Goal: Task Accomplishment & Management: Use online tool/utility

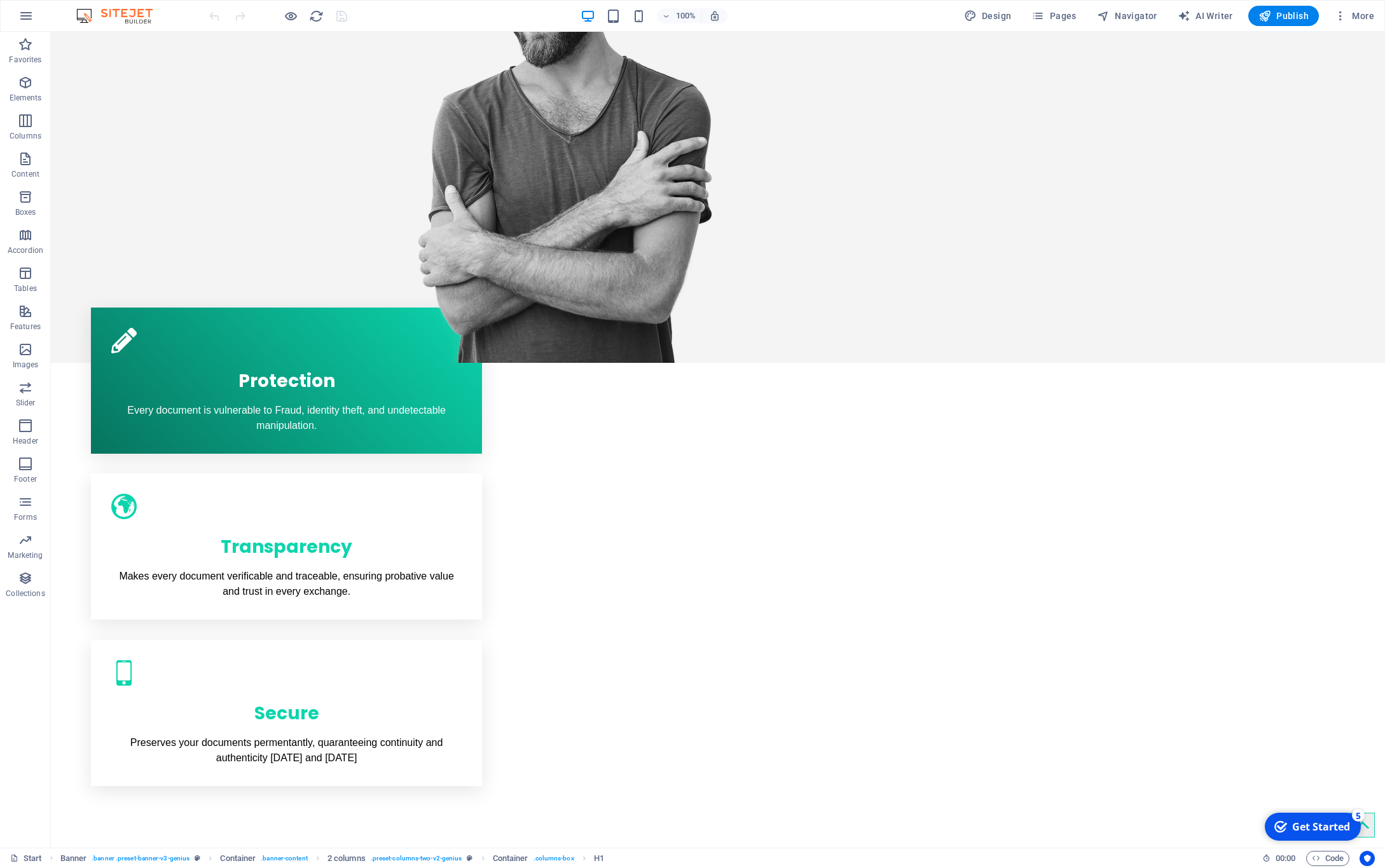
scroll to position [863, 0]
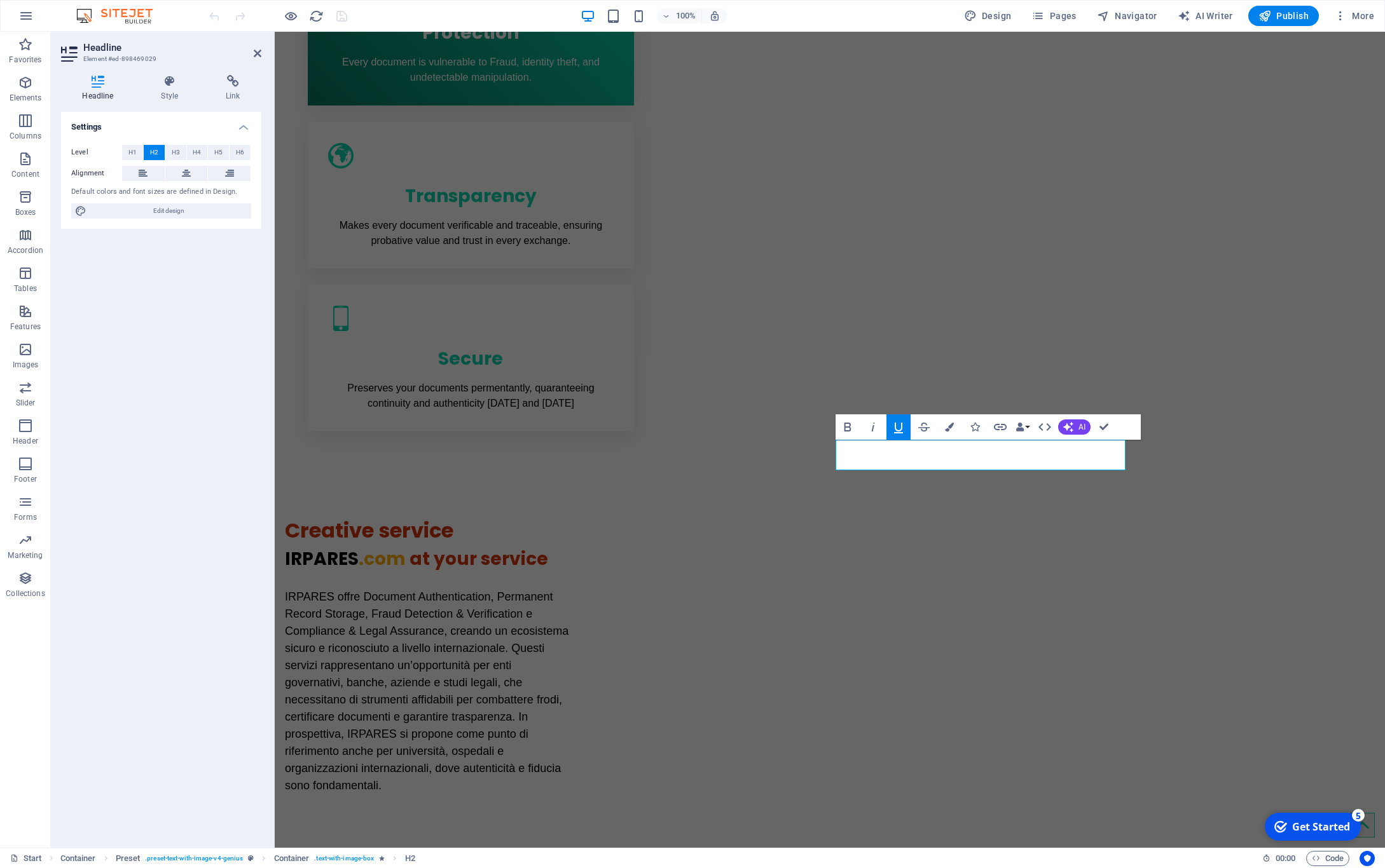
click at [898, 423] on icon "button" at bounding box center [898, 427] width 15 height 15
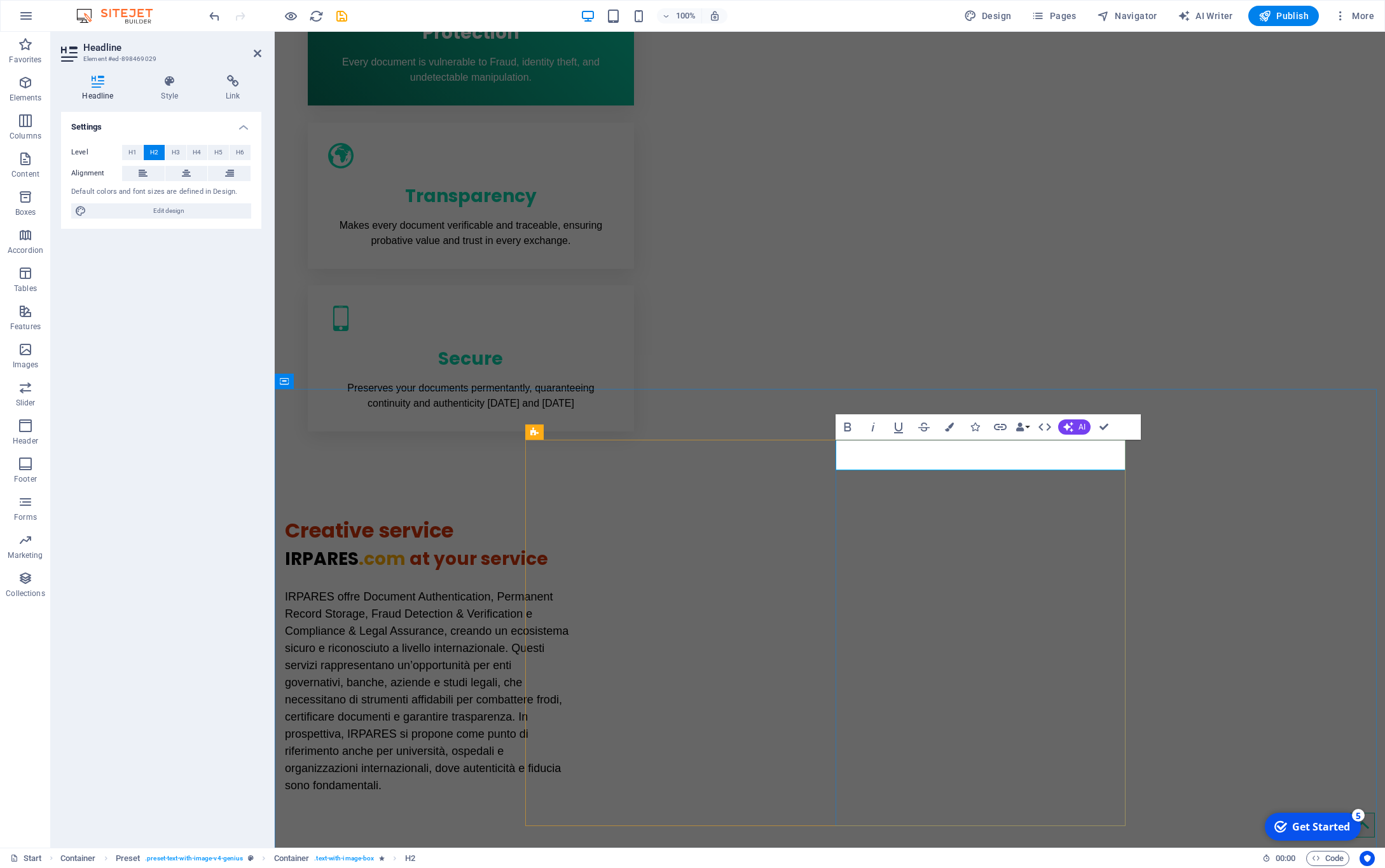
drag, startPoint x: 949, startPoint y: 467, endPoint x: 710, endPoint y: 459, distance: 239.1
drag, startPoint x: 991, startPoint y: 451, endPoint x: 1152, endPoint y: 466, distance: 161.7
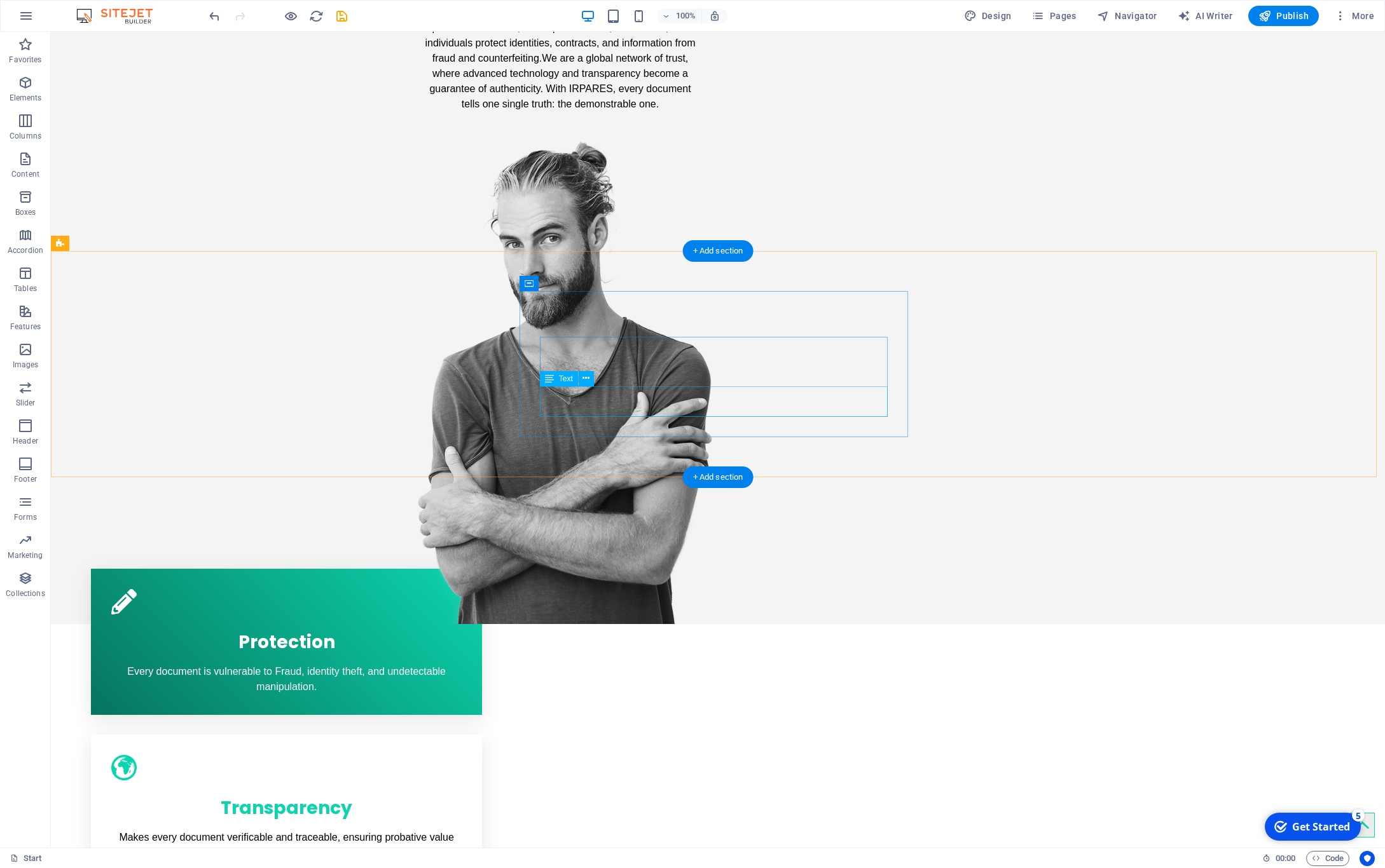
scroll to position [365, 0]
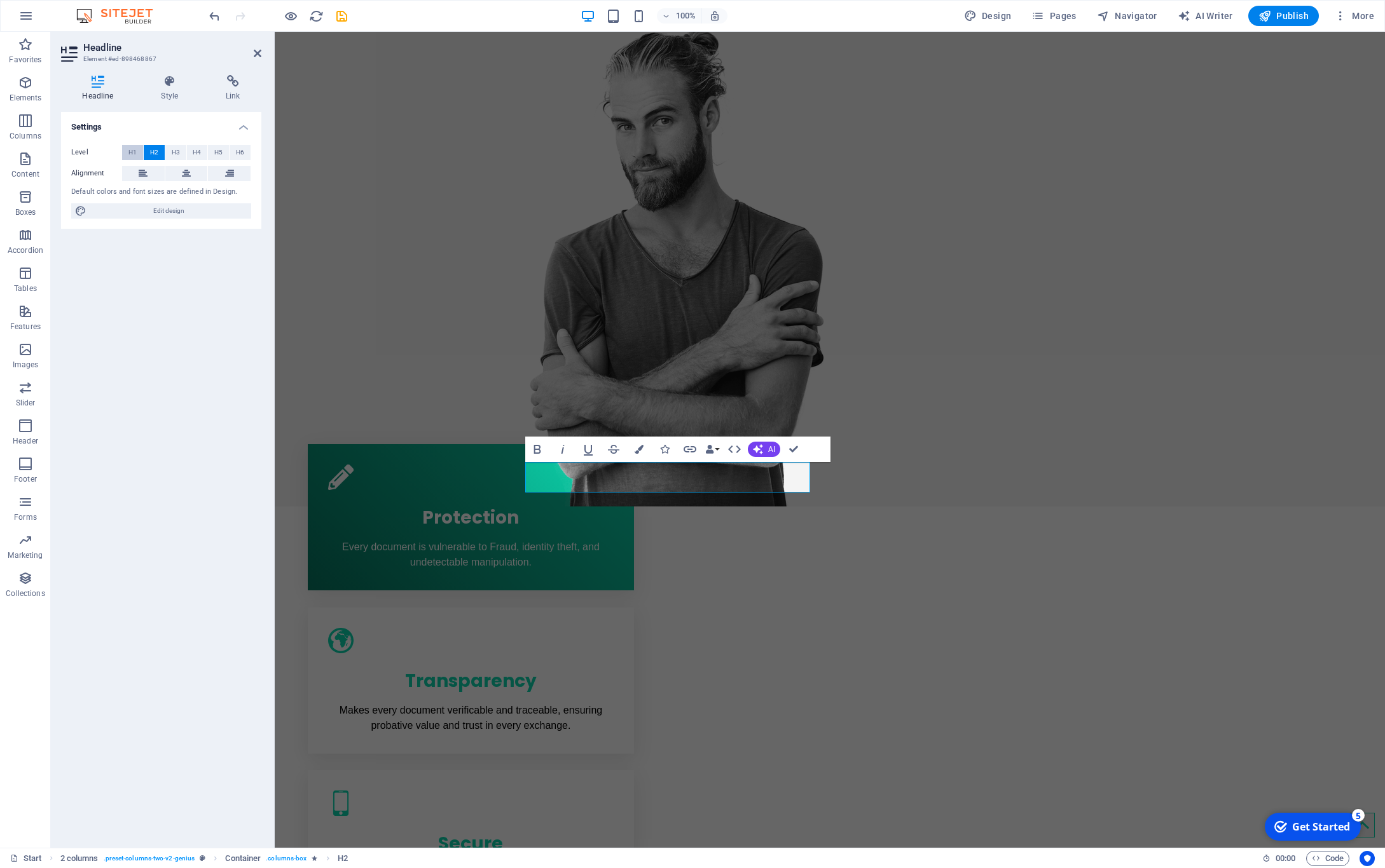
click at [127, 148] on button "H1" at bounding box center [132, 153] width 21 height 15
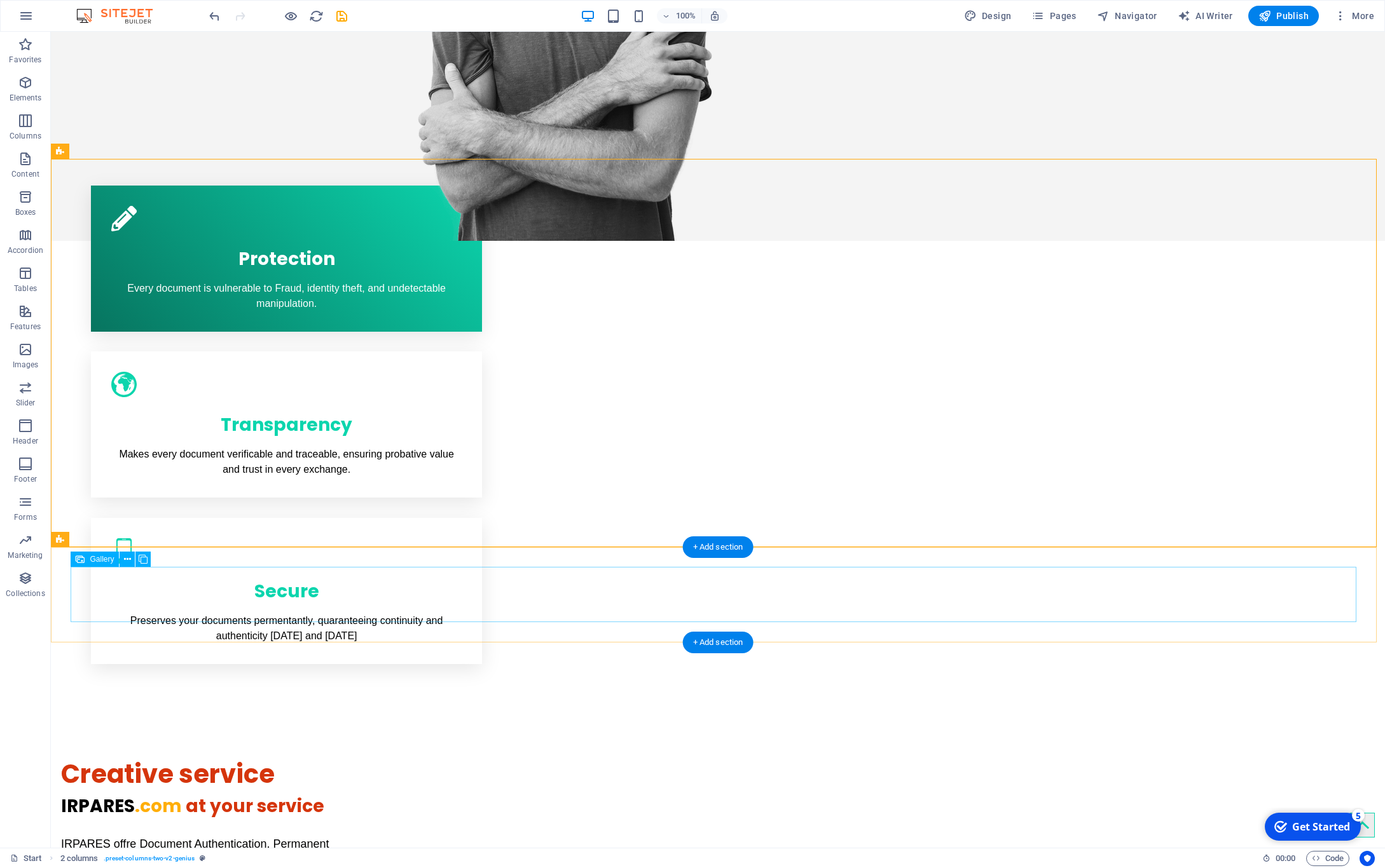
scroll to position [753, 0]
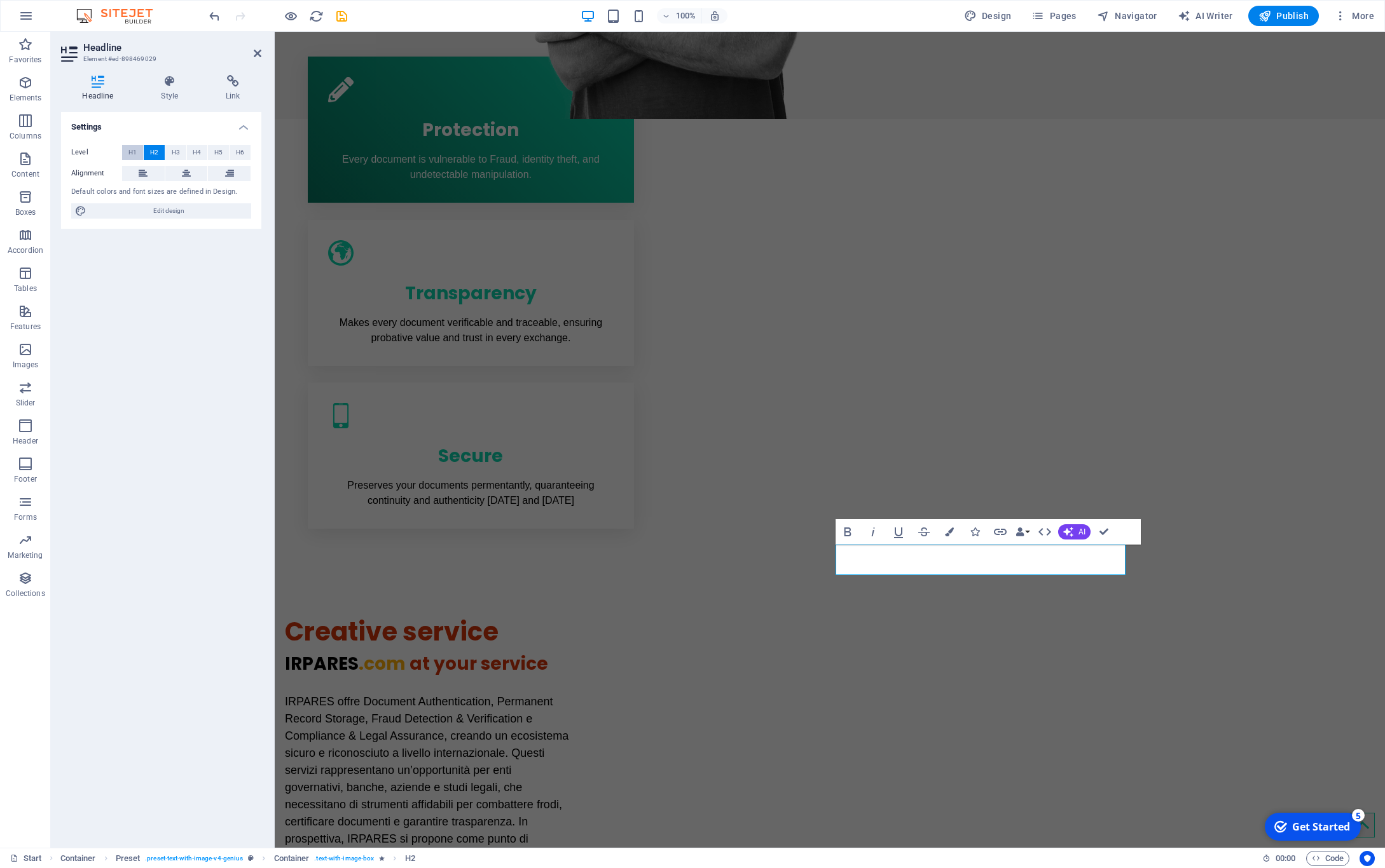
click at [132, 154] on span "H1" at bounding box center [132, 153] width 8 height 15
drag, startPoint x: 1091, startPoint y: 570, endPoint x: 1026, endPoint y: 570, distance: 65.0
click at [154, 150] on span "H2" at bounding box center [154, 153] width 8 height 15
click at [128, 152] on button "H1" at bounding box center [132, 153] width 21 height 15
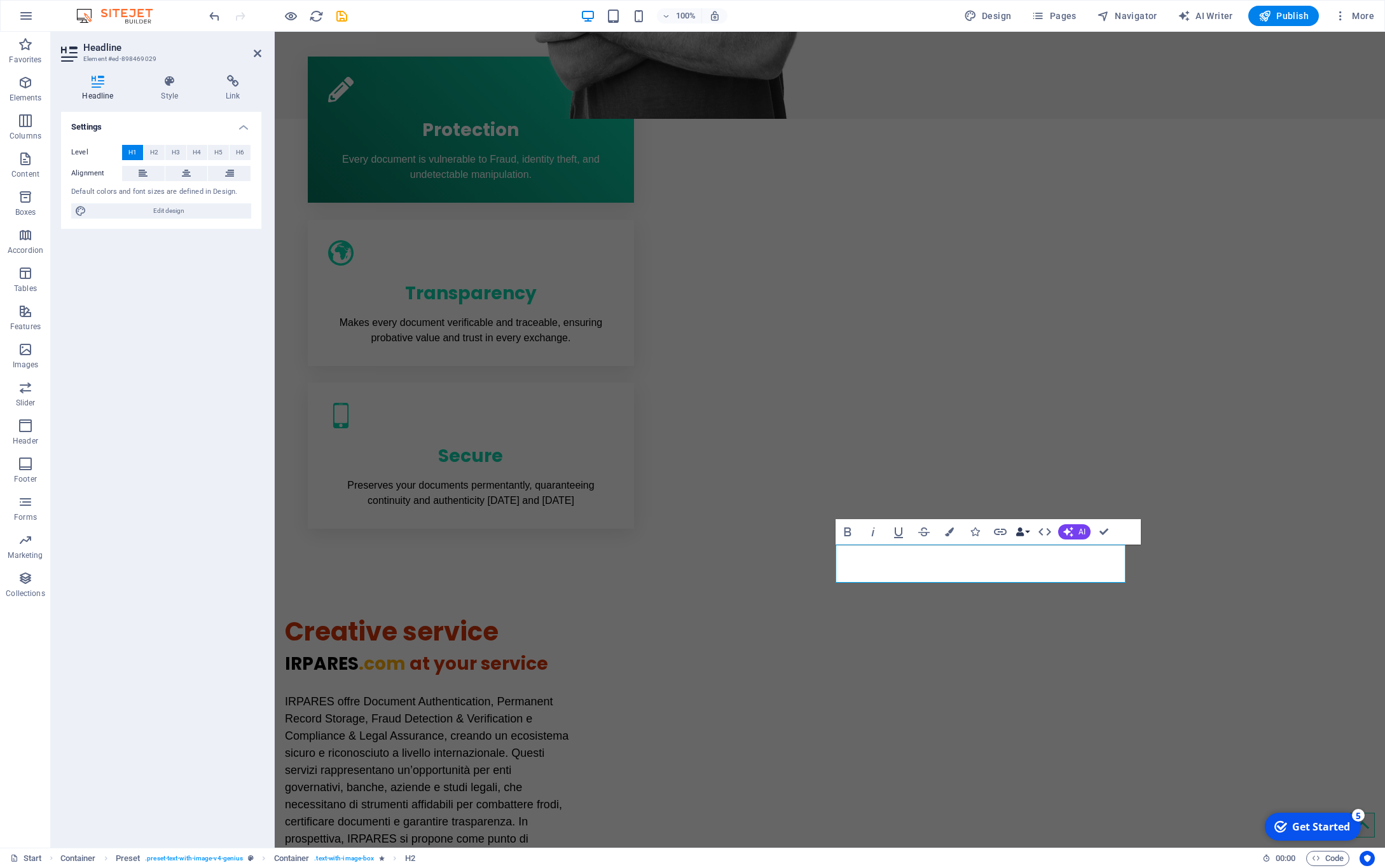
click at [1026, 528] on button "Data Bindings" at bounding box center [1022, 531] width 18 height 25
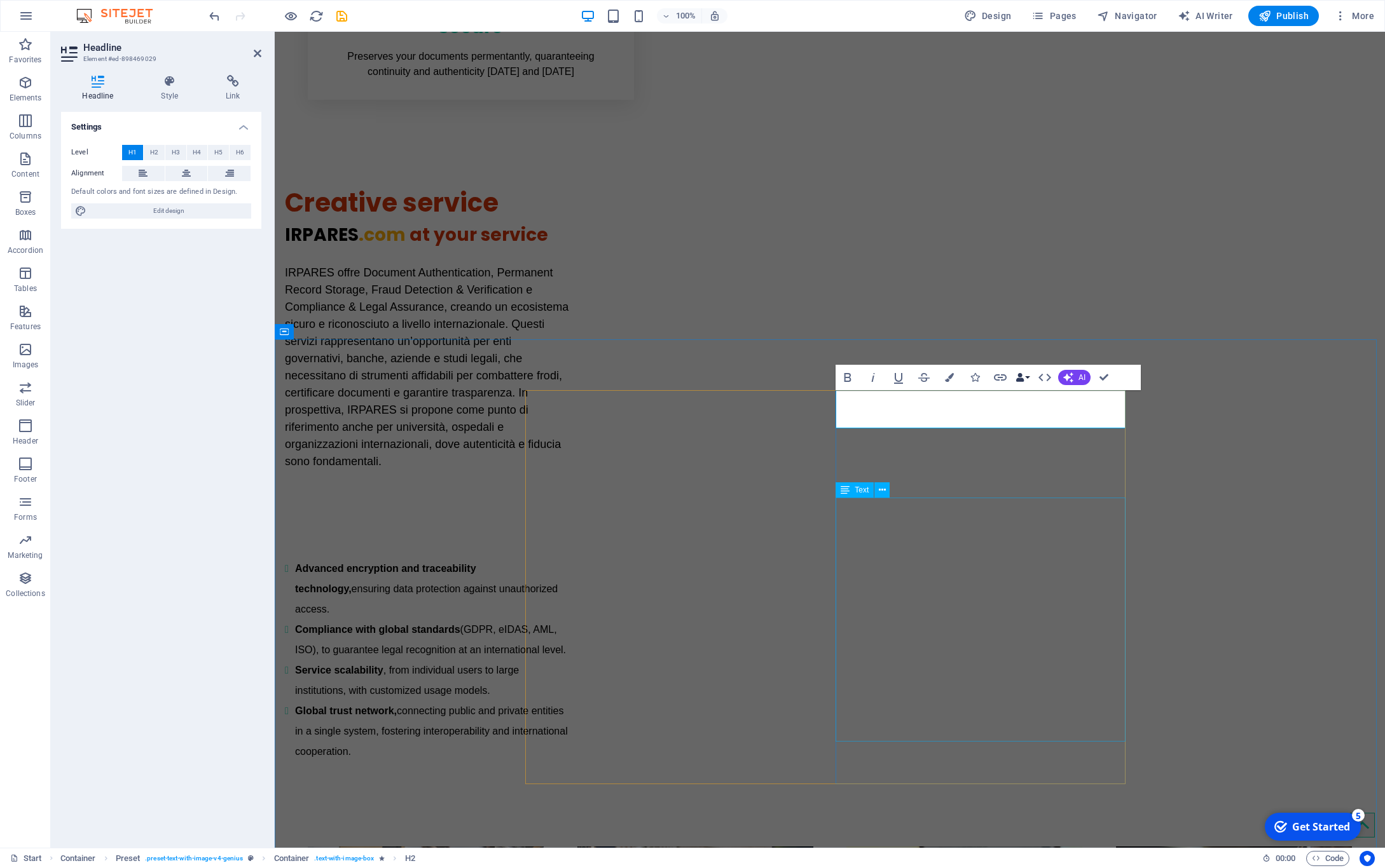
scroll to position [1229, 0]
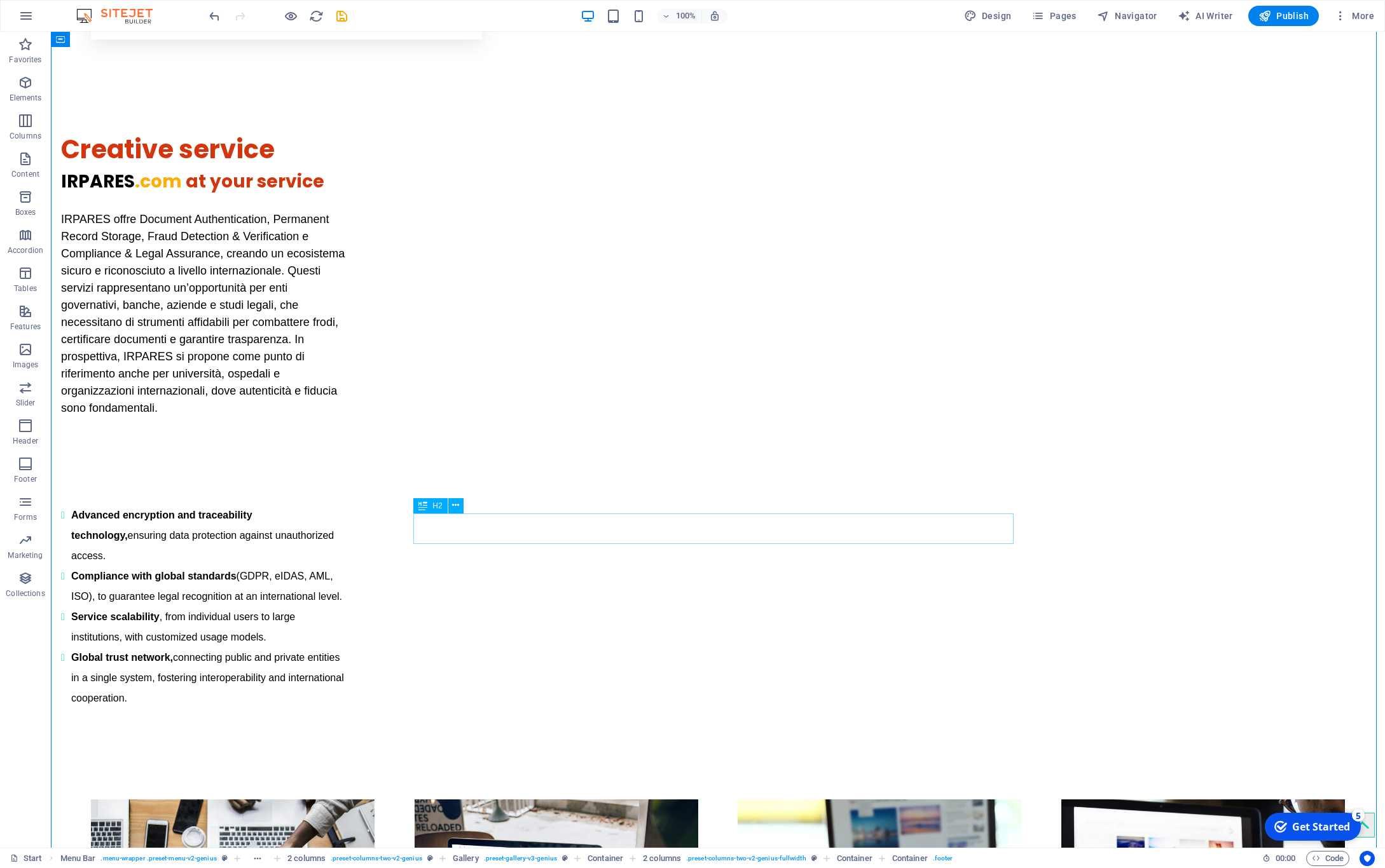
click at [438, 509] on span "H2" at bounding box center [437, 505] width 10 height 7
click at [437, 507] on span "H2" at bounding box center [437, 505] width 10 height 7
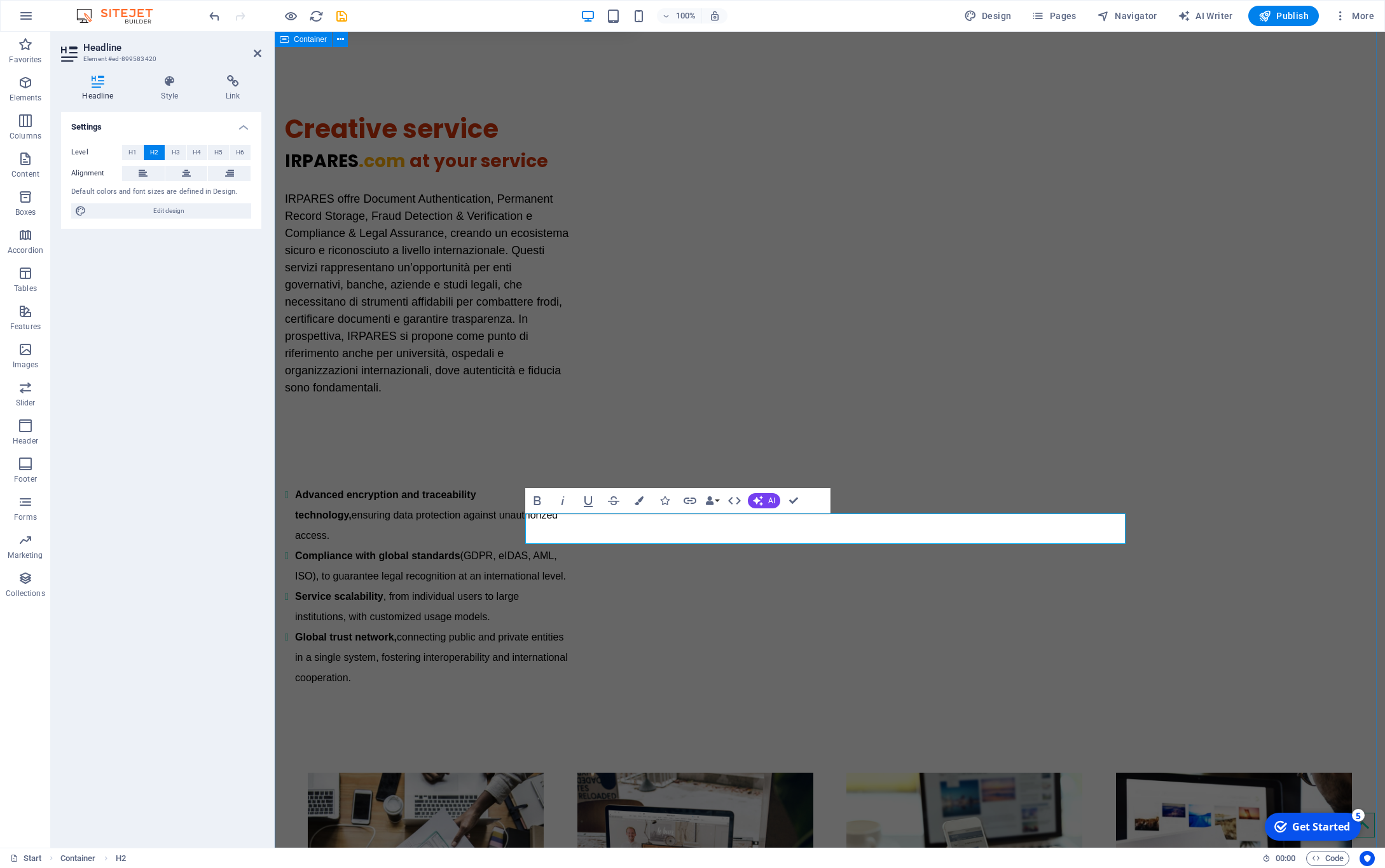
scroll to position [1229, 0]
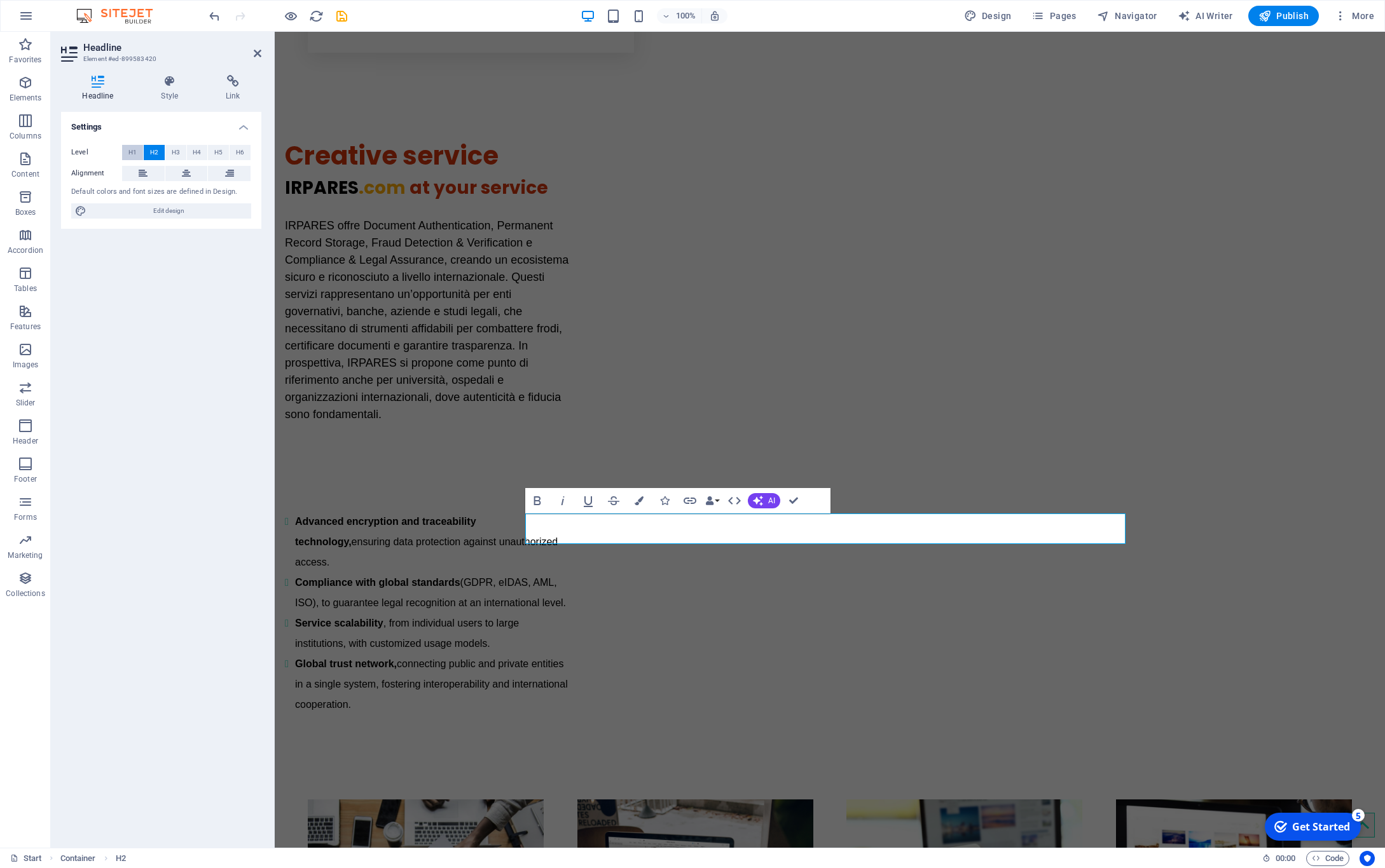
click at [127, 148] on button "H1" at bounding box center [132, 153] width 21 height 15
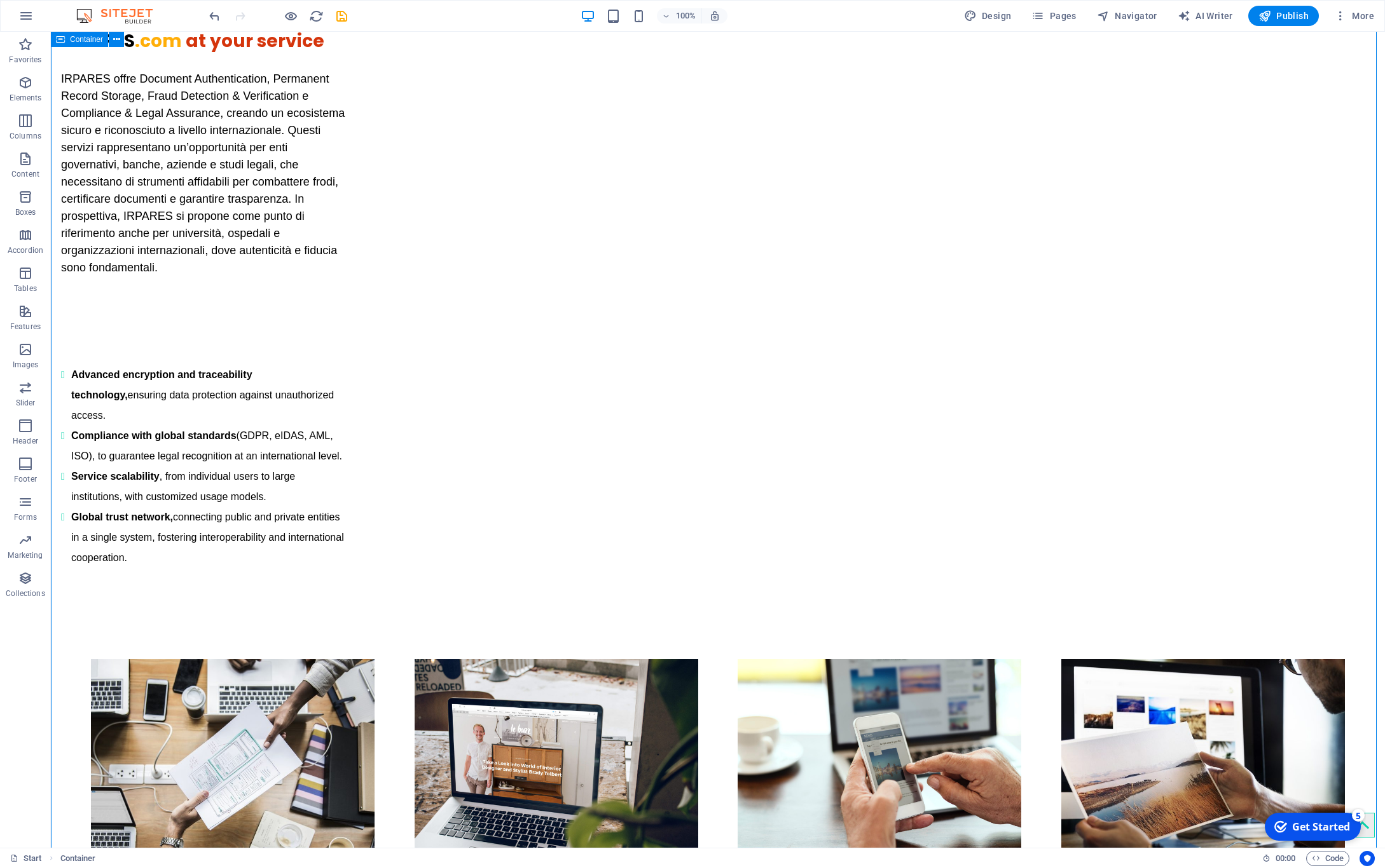
scroll to position [1488, 0]
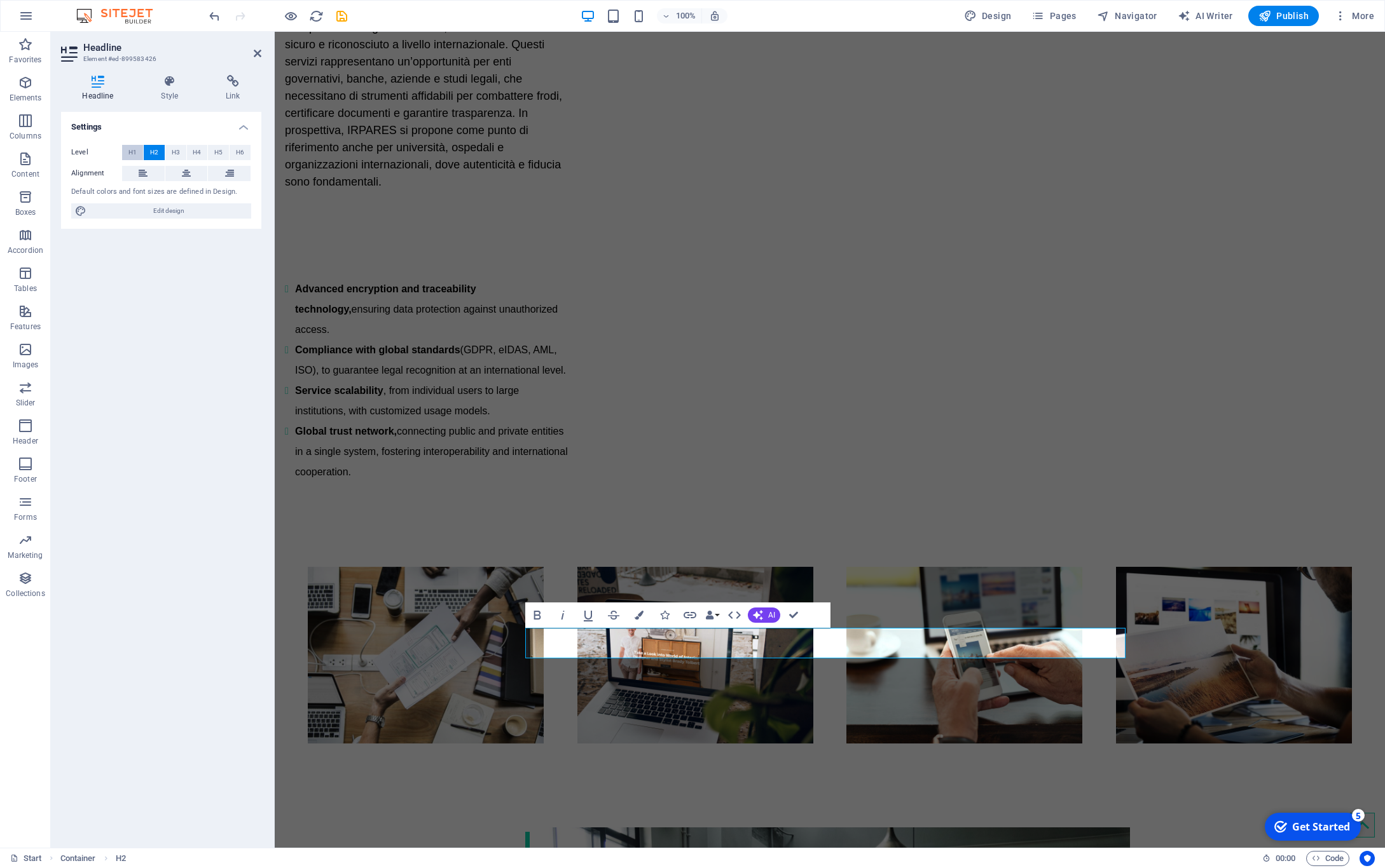
click at [128, 151] on button "H1" at bounding box center [132, 153] width 21 height 15
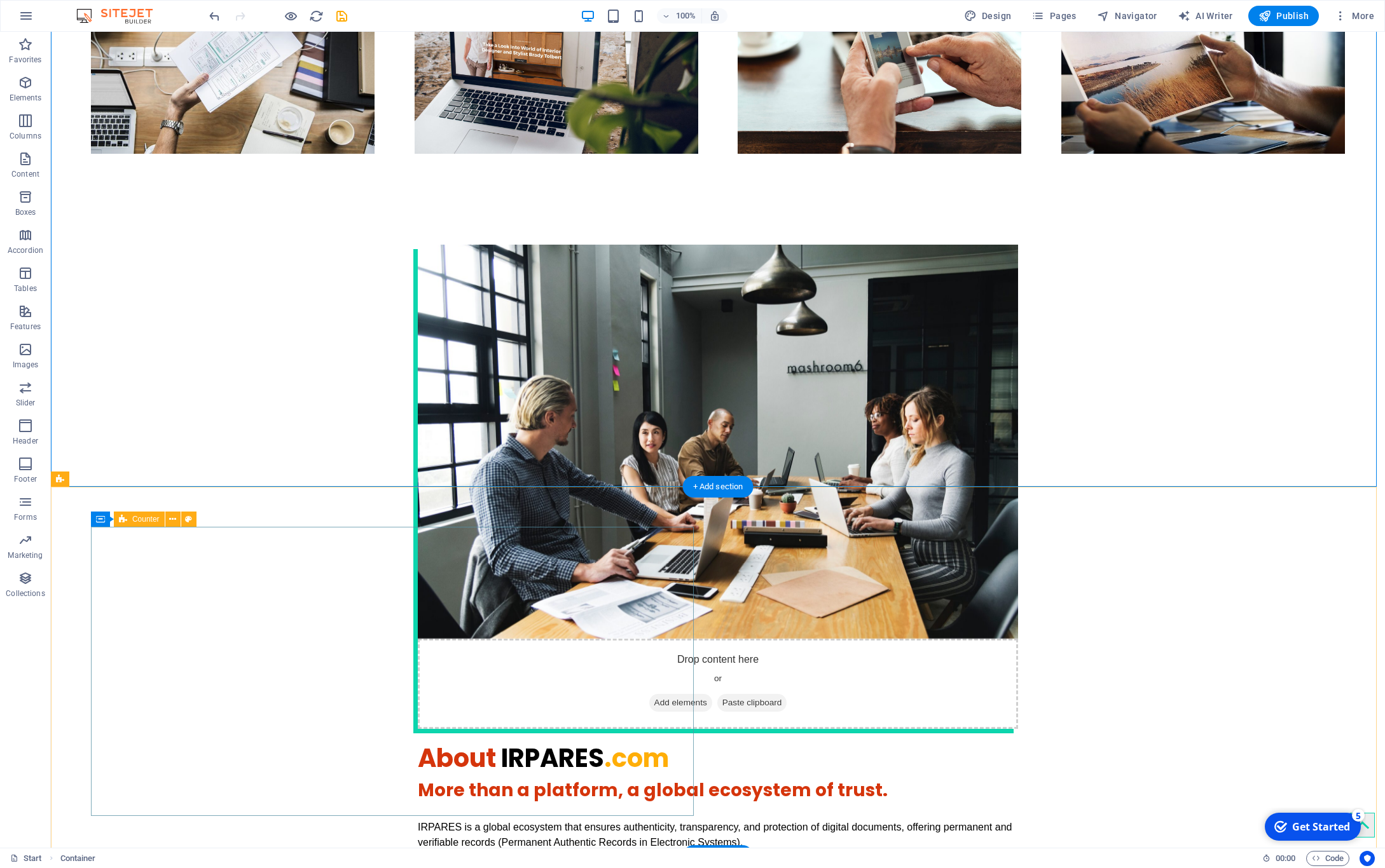
scroll to position [2329, 0]
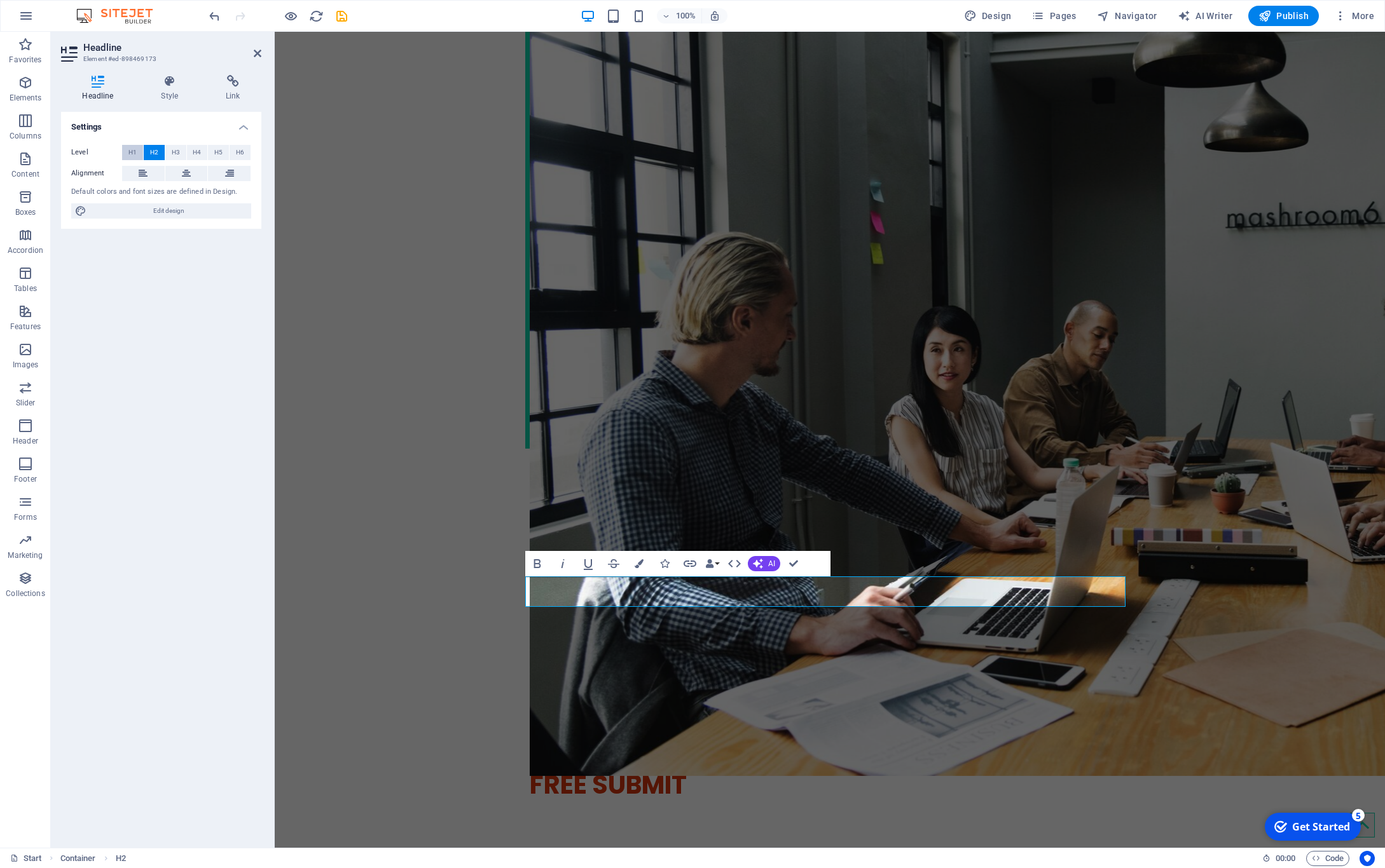
click at [139, 149] on button "H1" at bounding box center [132, 153] width 21 height 15
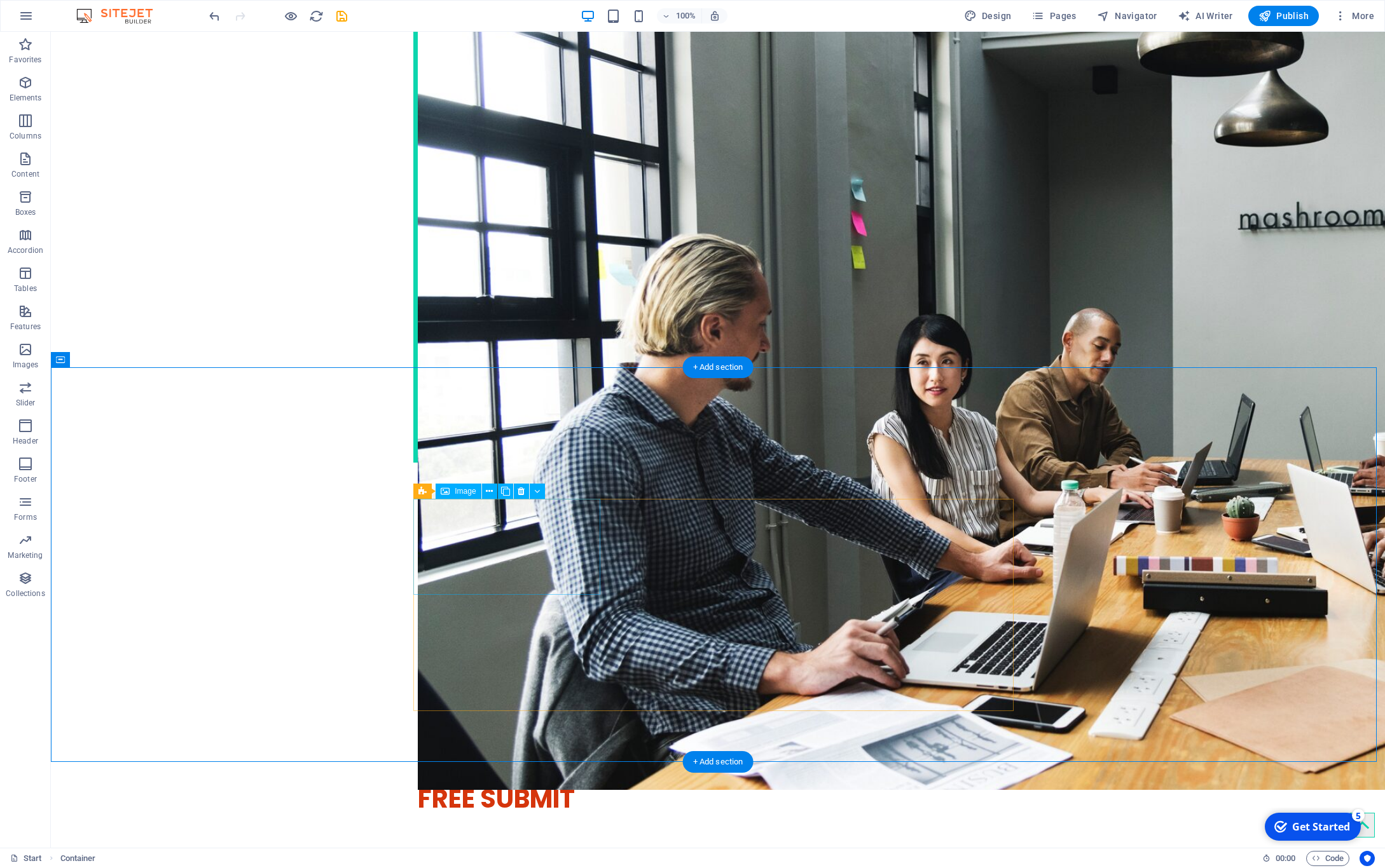
scroll to position [2730, 0]
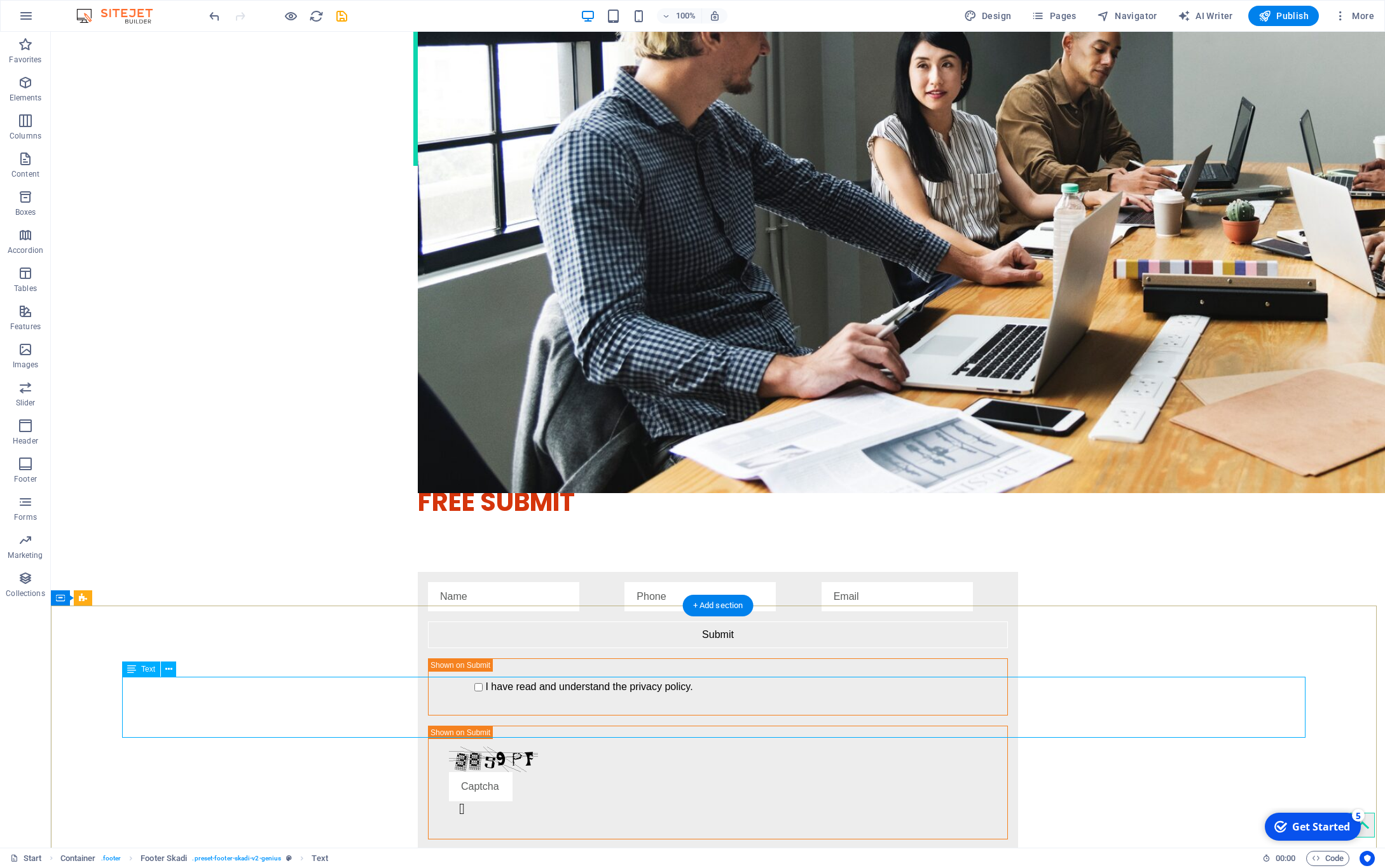
scroll to position [2730, 0]
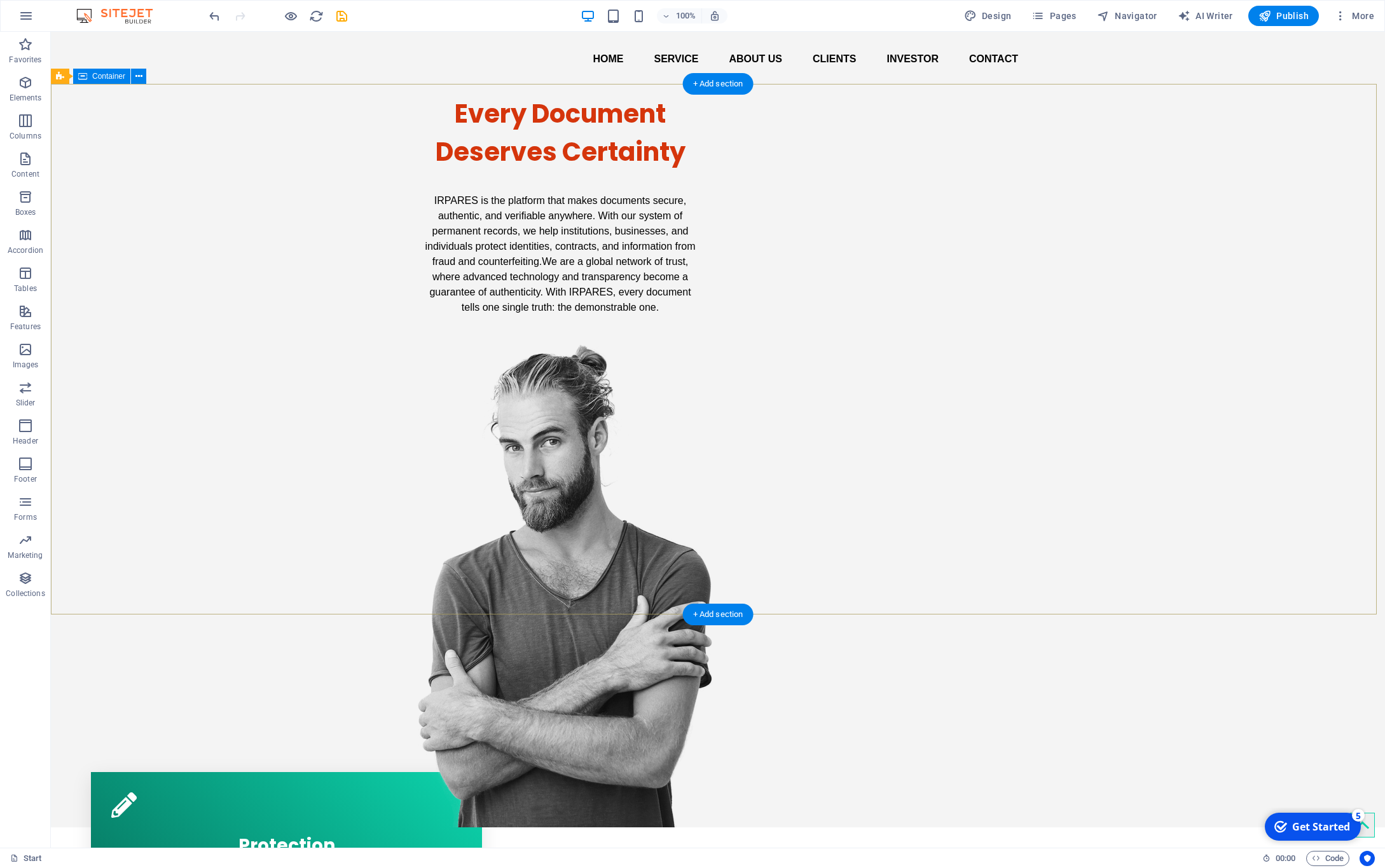
scroll to position [0, 0]
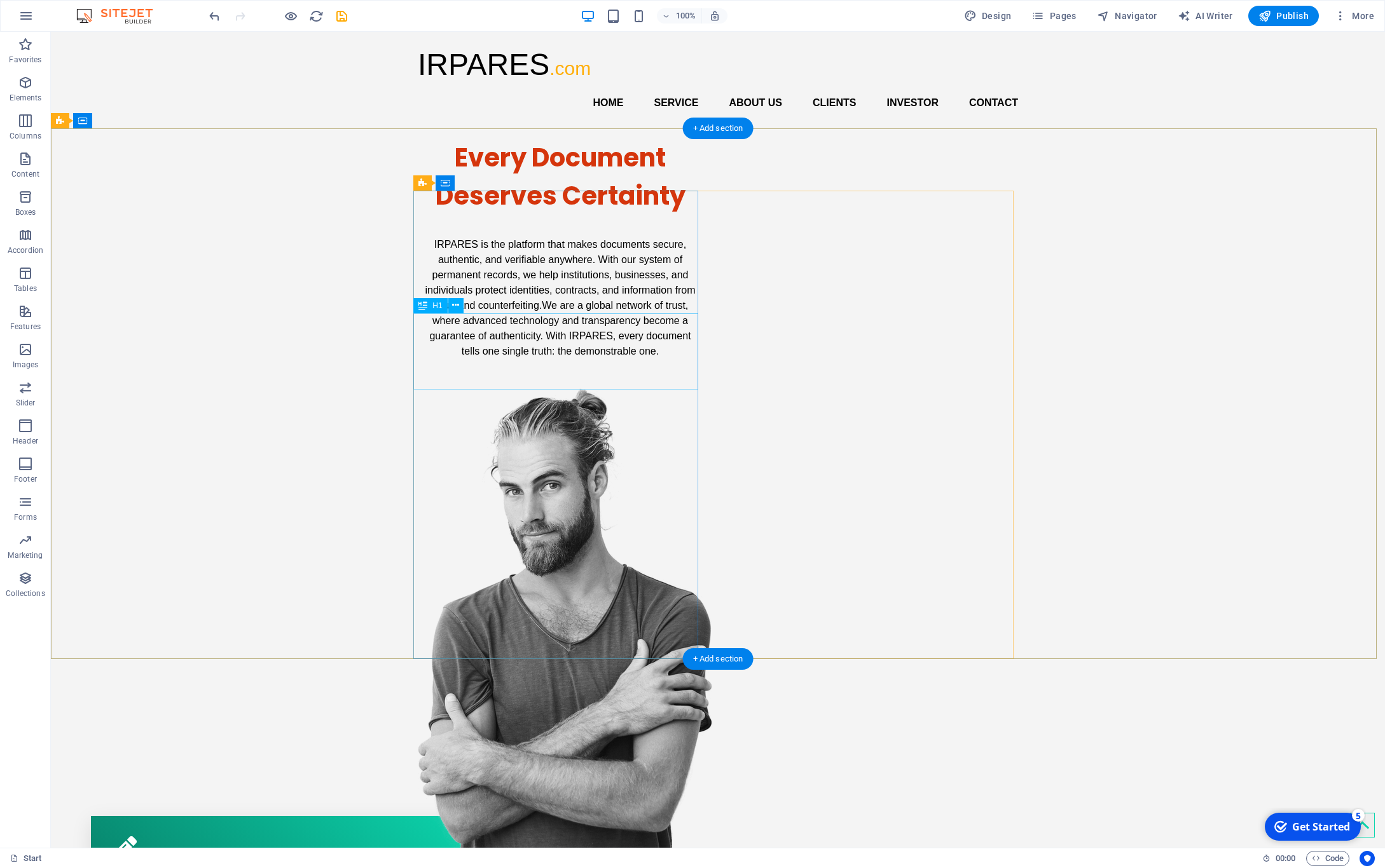
click at [486, 215] on div "Every Document Deserves Certainty" at bounding box center [560, 177] width 285 height 76
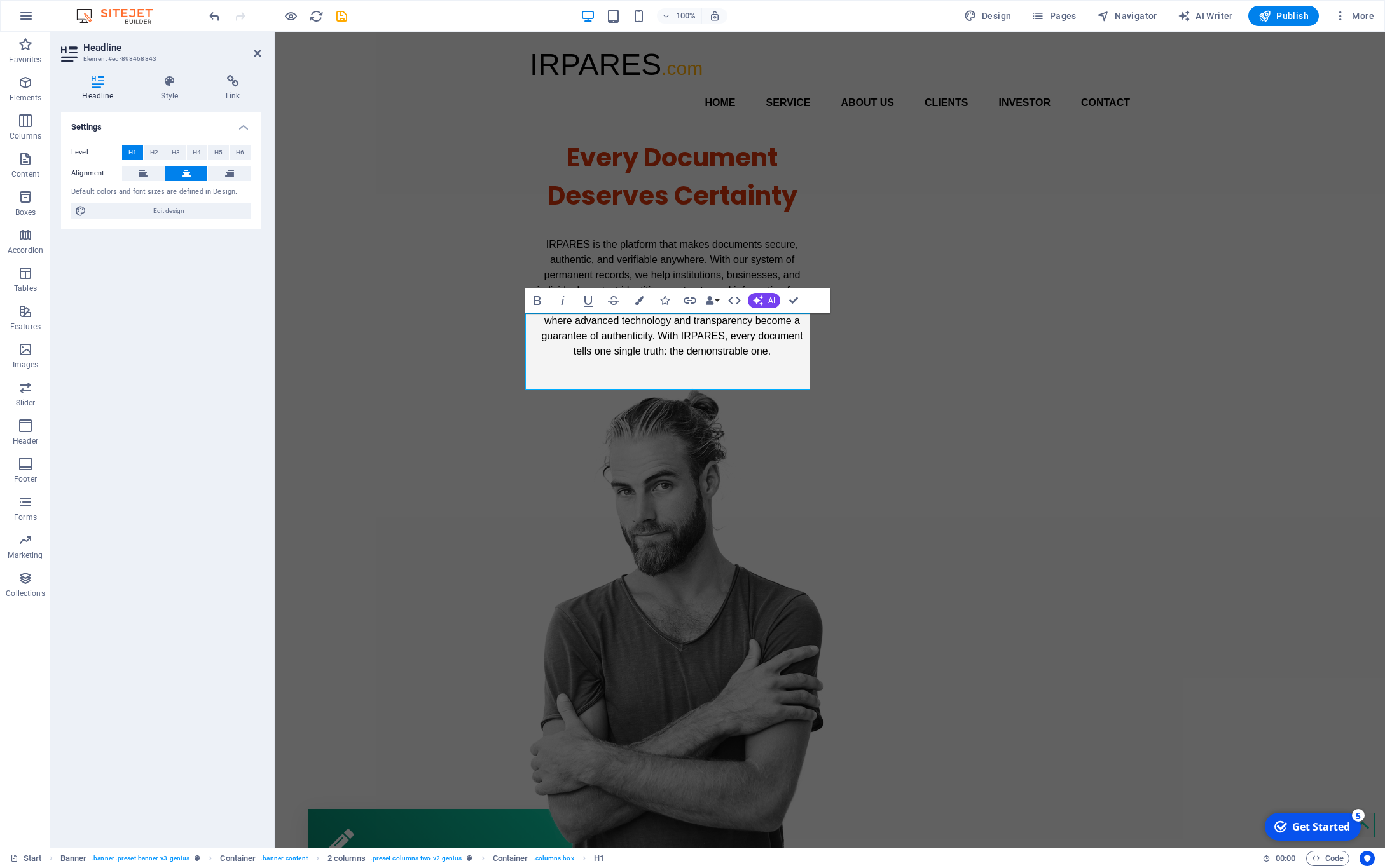
click at [145, 300] on div "Settings Level H1 H2 H3 H4 H5 H6 Alignment Default colors and font sizes are de…" at bounding box center [162, 475] width 200 height 726
click at [464, 372] on div "Every Document Deserves Certainty IRPARES is the platform that makes documents …" at bounding box center [829, 500] width 1110 height 743
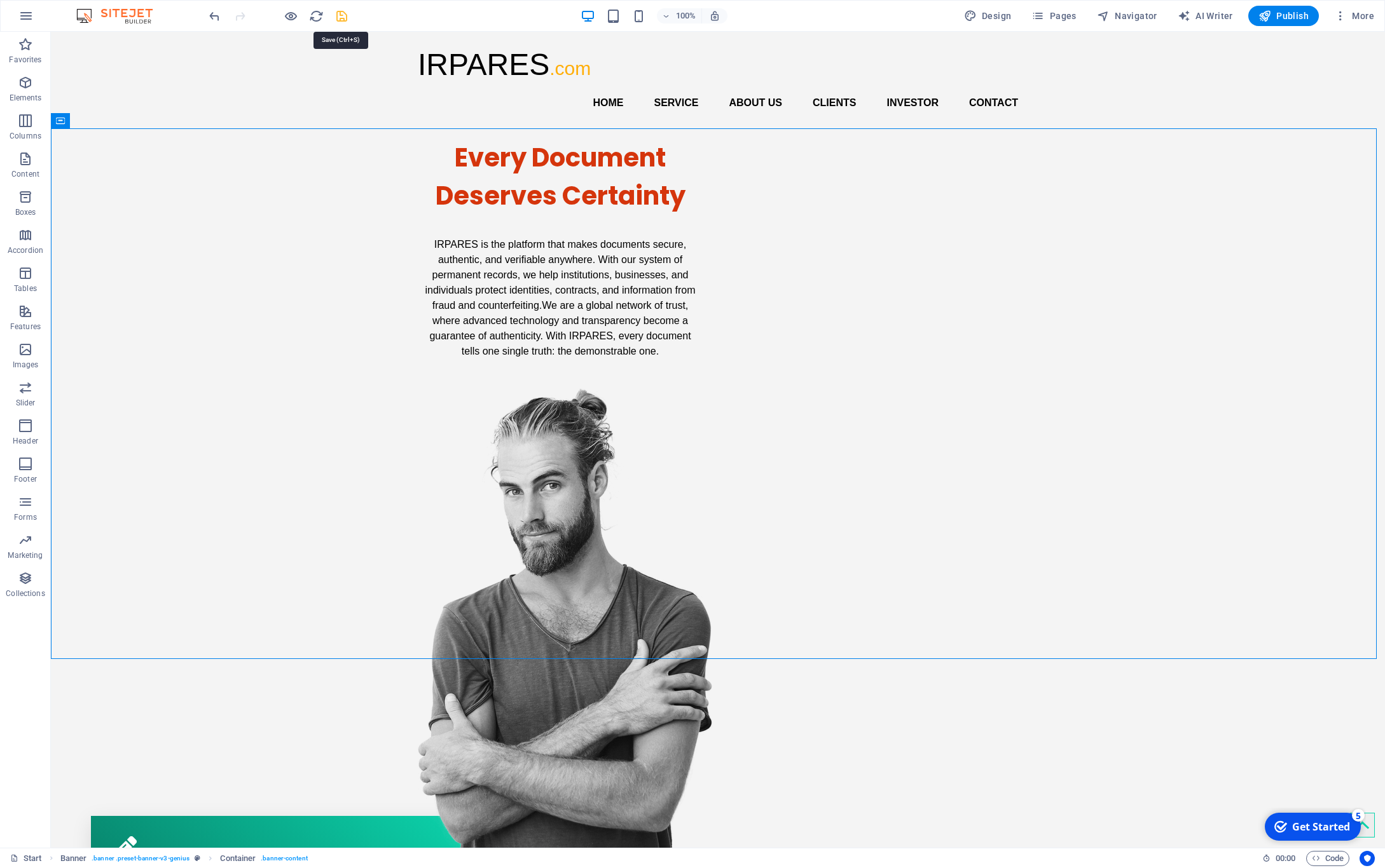
click at [340, 17] on icon "save" at bounding box center [342, 16] width 15 height 15
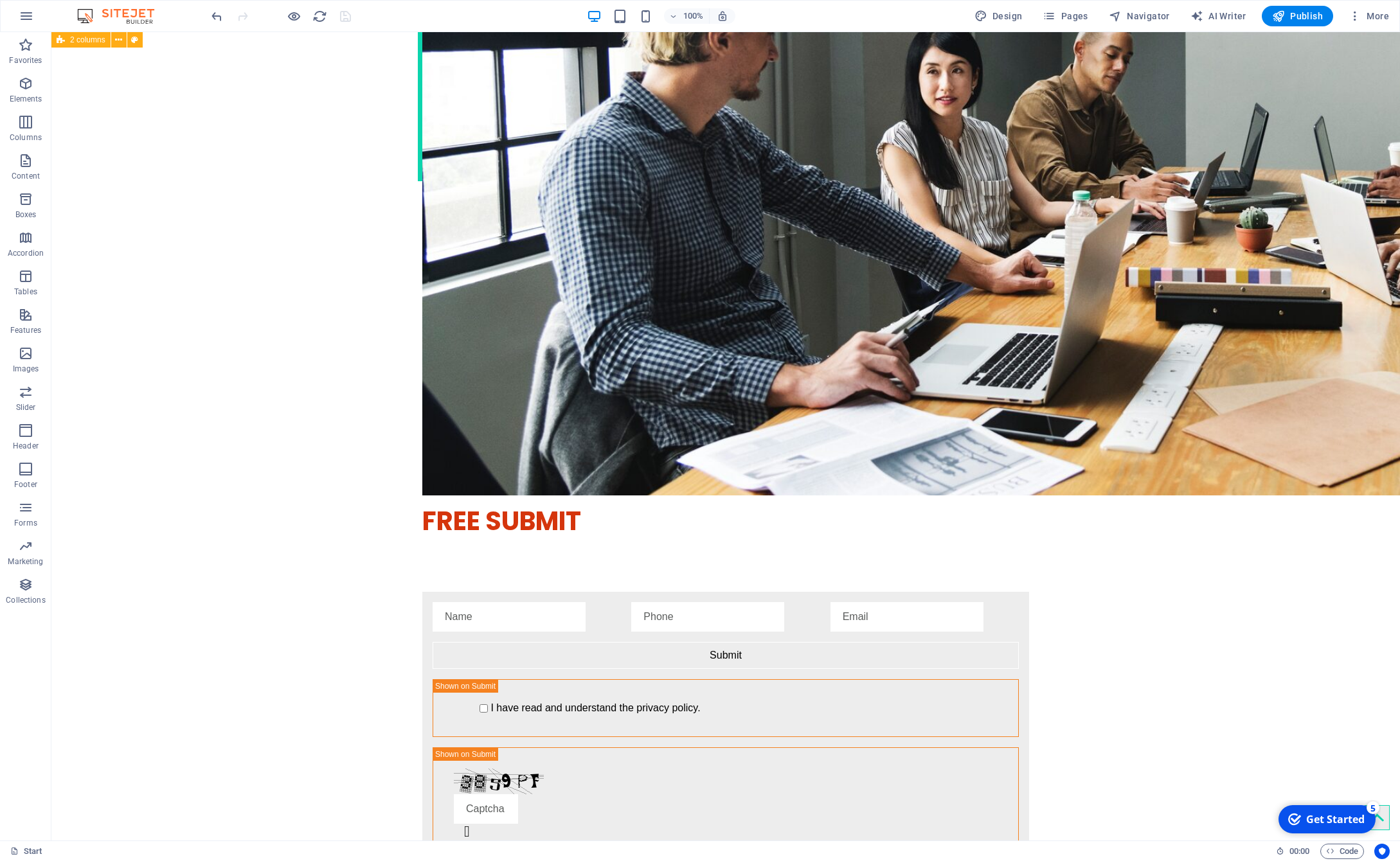
scroll to position [2686, 0]
